Goal: Task Accomplishment & Management: Manage account settings

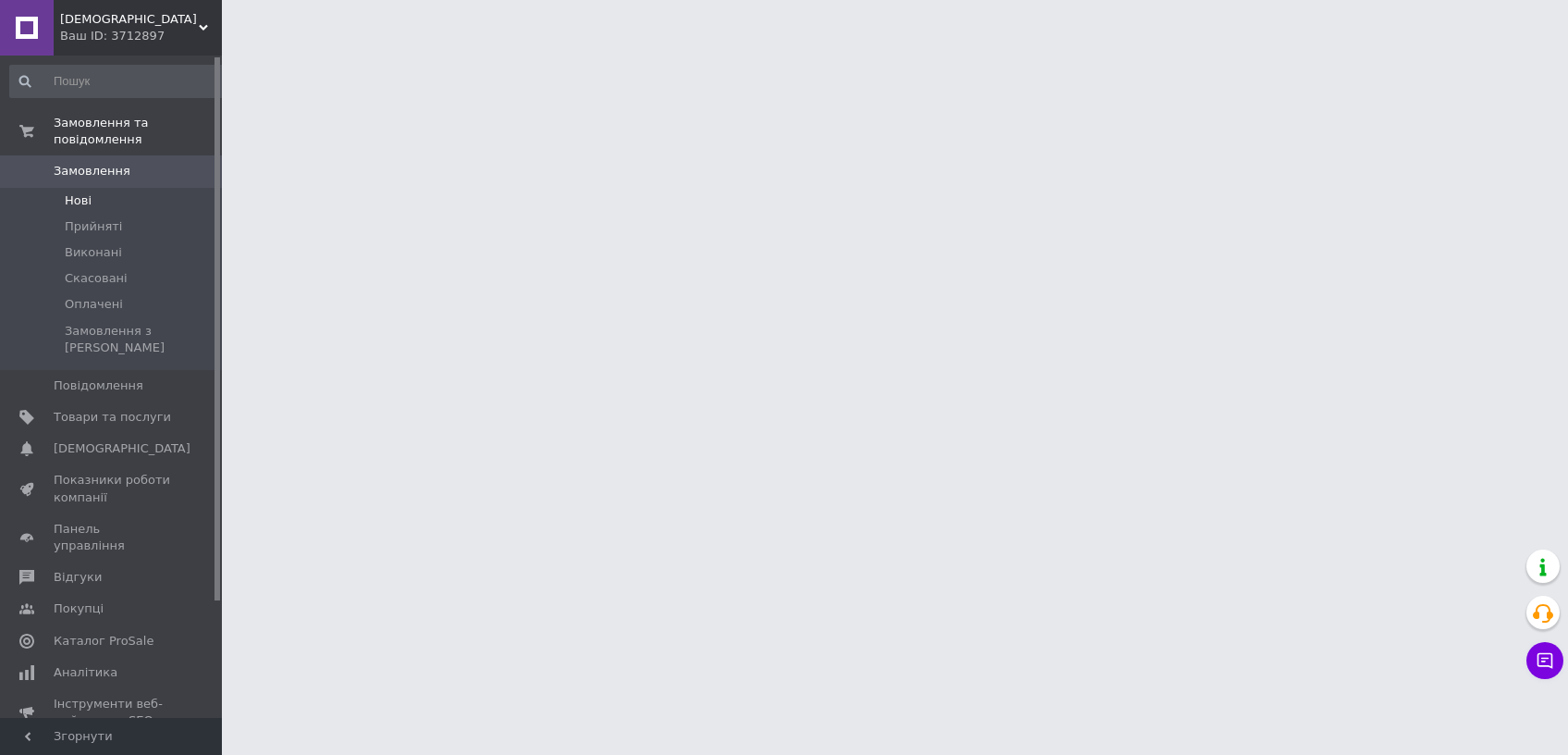
click at [81, 192] on span "Нові" at bounding box center [78, 201] width 27 height 17
click at [70, 192] on span "Нові" at bounding box center [78, 201] width 27 height 17
